Goal: Navigation & Orientation: Go to known website

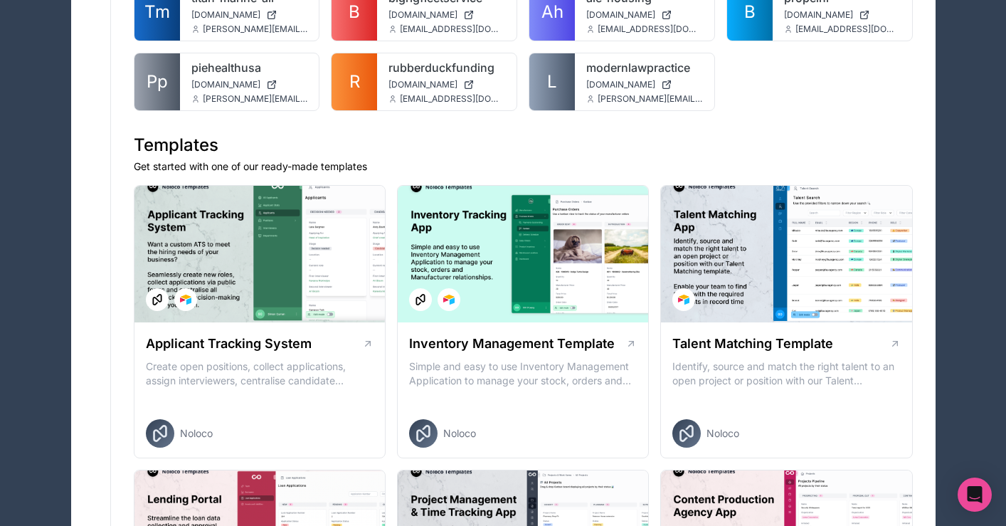
scroll to position [835, 0]
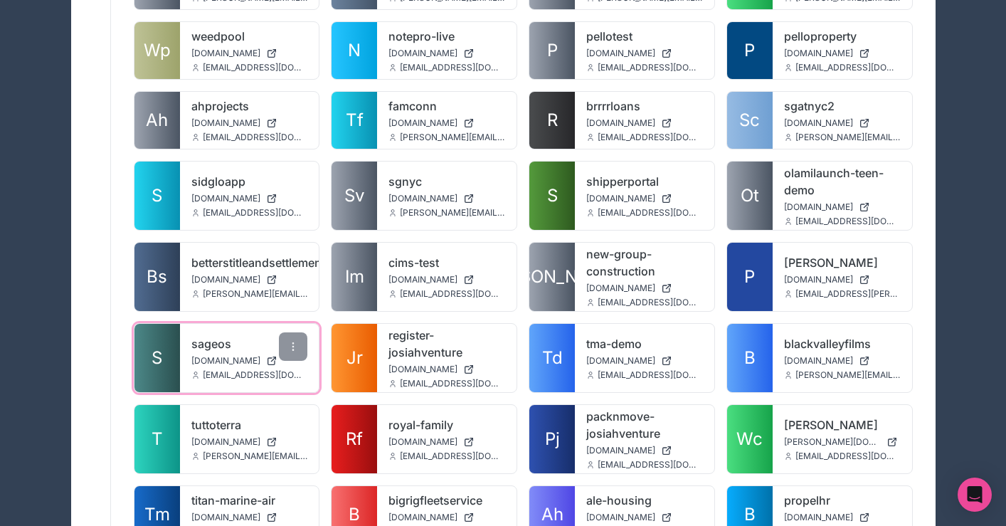
click at [170, 338] on link "S" at bounding box center [158, 358] width 46 height 68
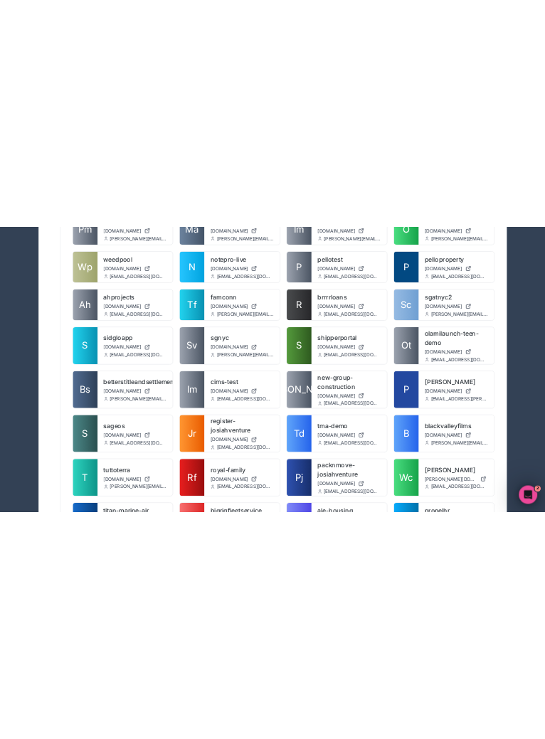
scroll to position [808, 0]
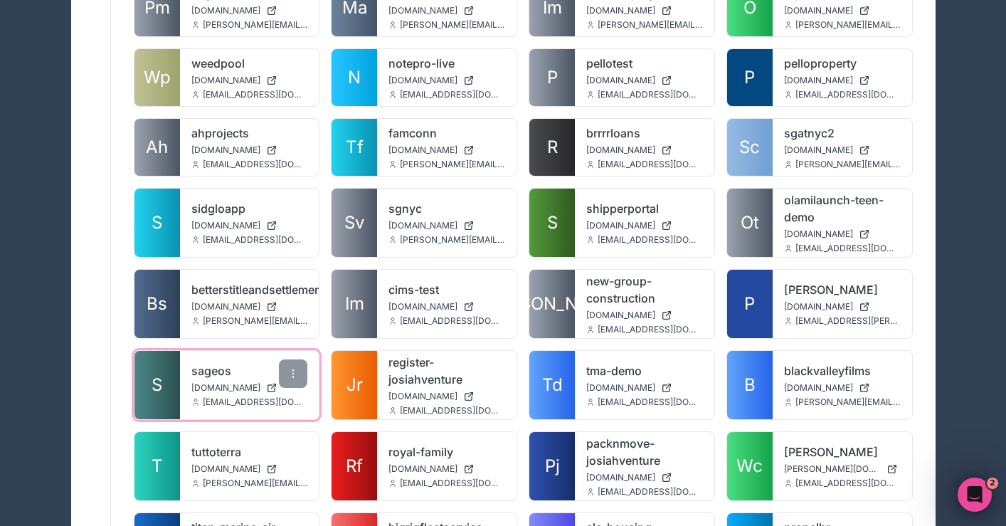
click at [226, 382] on span "[DOMAIN_NAME]" at bounding box center [225, 387] width 69 height 11
